Goal: Transaction & Acquisition: Purchase product/service

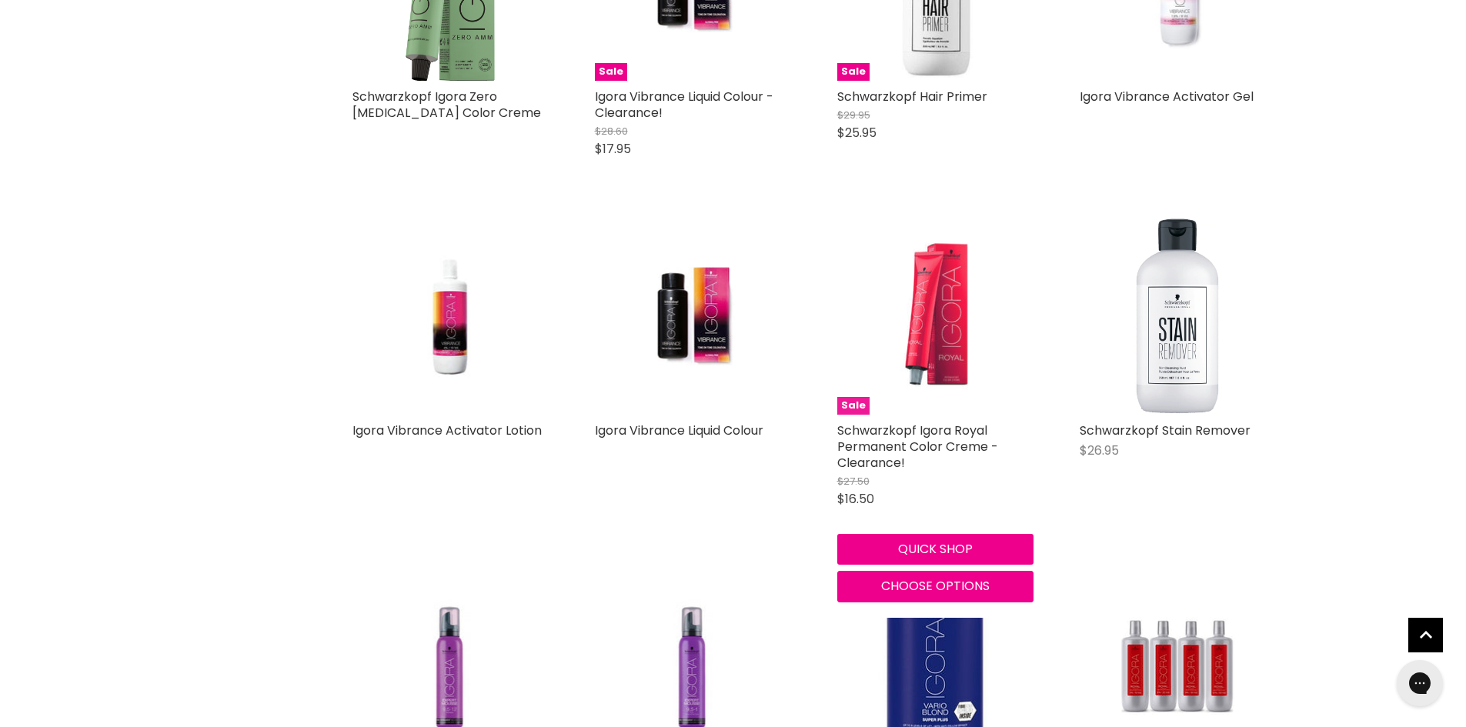
click at [914, 401] on img "Main content" at bounding box center [935, 317] width 130 height 196
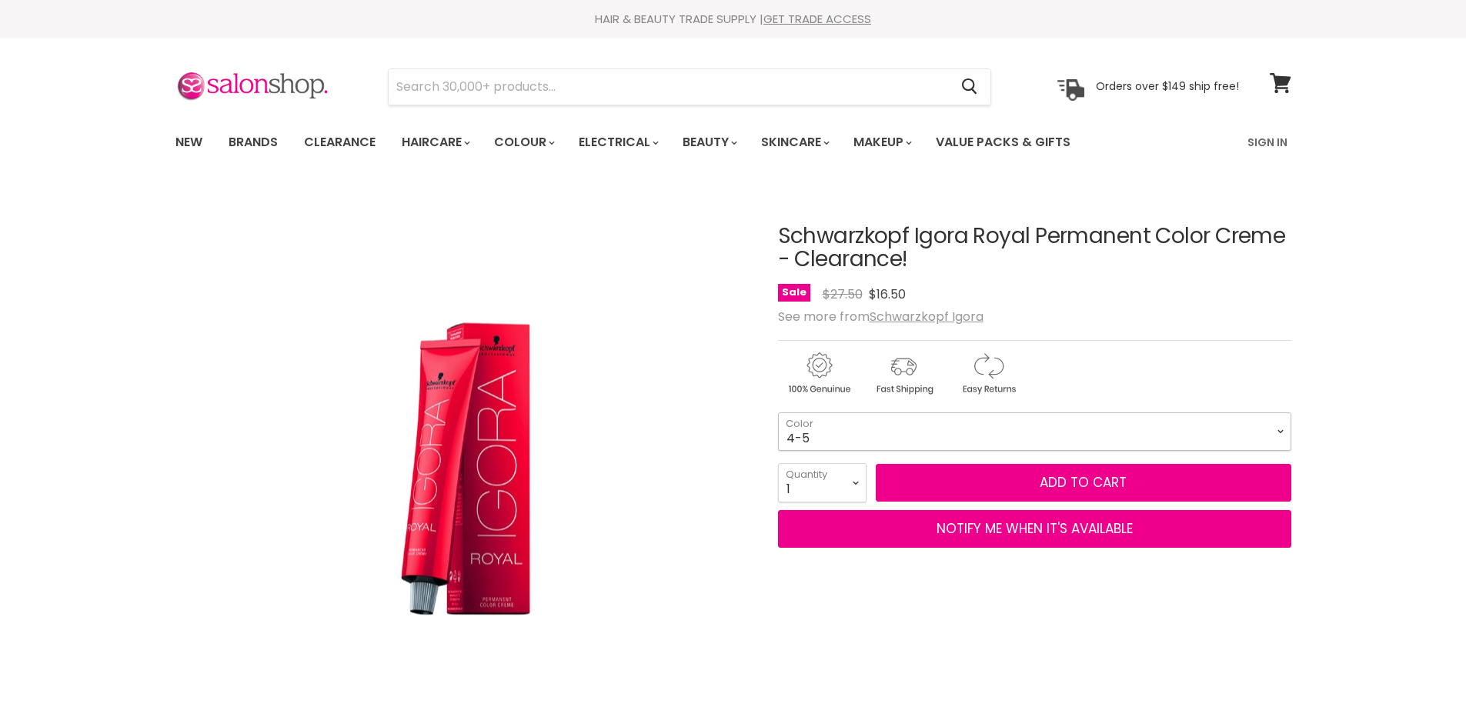
drag, startPoint x: 0, startPoint y: 0, endPoint x: 1234, endPoint y: 430, distance: 1306.7
click at [1234, 430] on select "4-5 4-65 5-26 5-5 5-68 6-28 7-17 8-29 9-65 12-4 4-05 Absolutes Age Blend 4-50 A…" at bounding box center [1034, 432] width 513 height 38
